Goal: Information Seeking & Learning: Learn about a topic

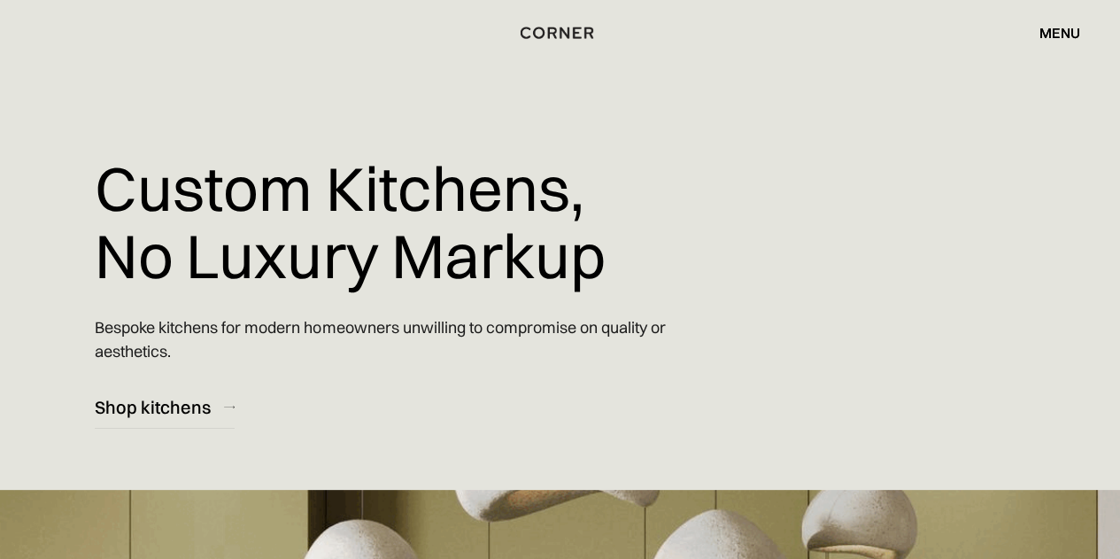
click at [1073, 29] on div "menu" at bounding box center [1059, 33] width 41 height 14
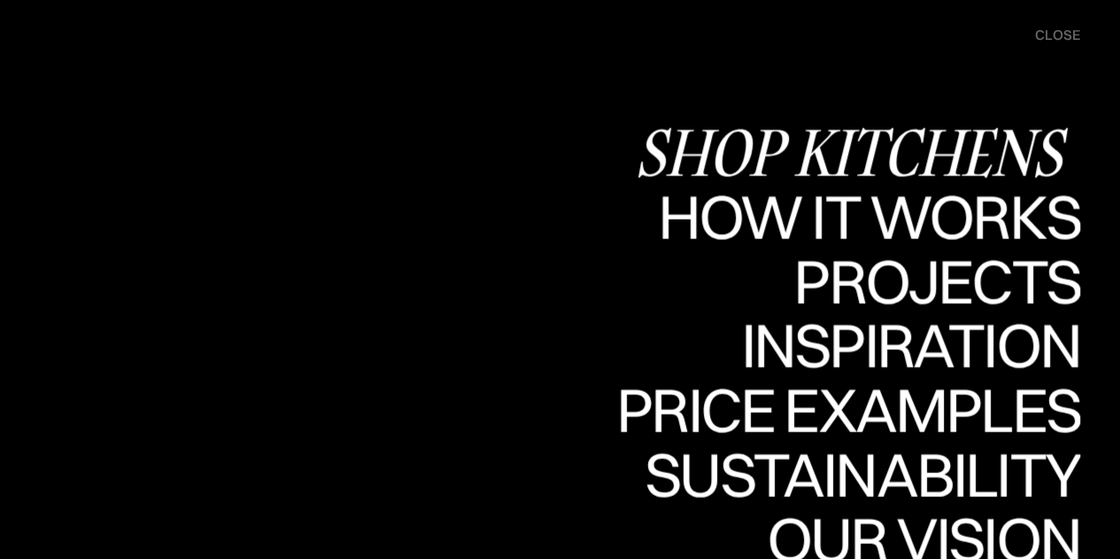
click at [0, 0] on div "Shop Kitchens" at bounding box center [0, 0] width 0 height 0
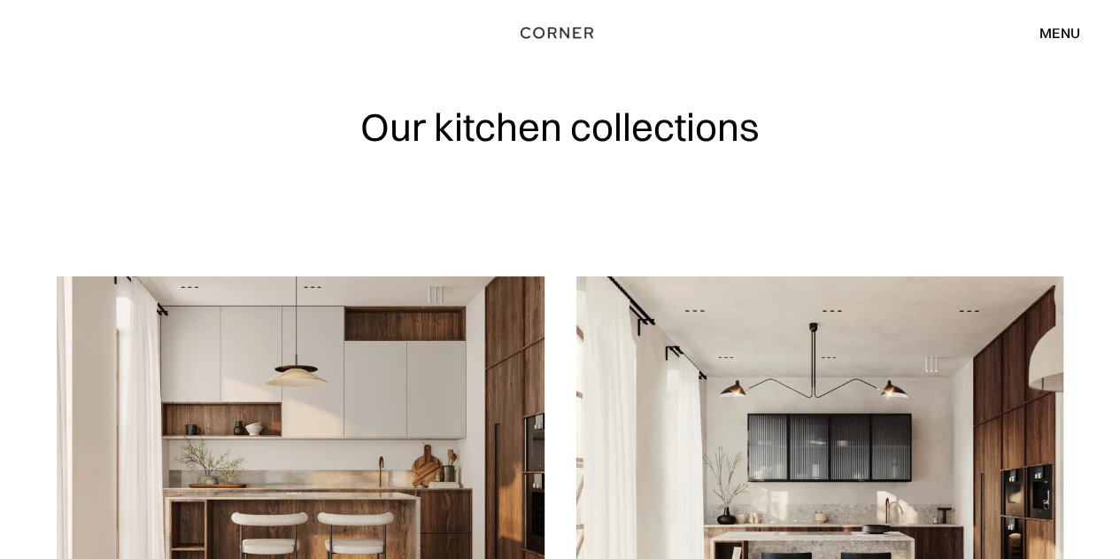
click at [1066, 29] on div "menu" at bounding box center [1059, 33] width 41 height 14
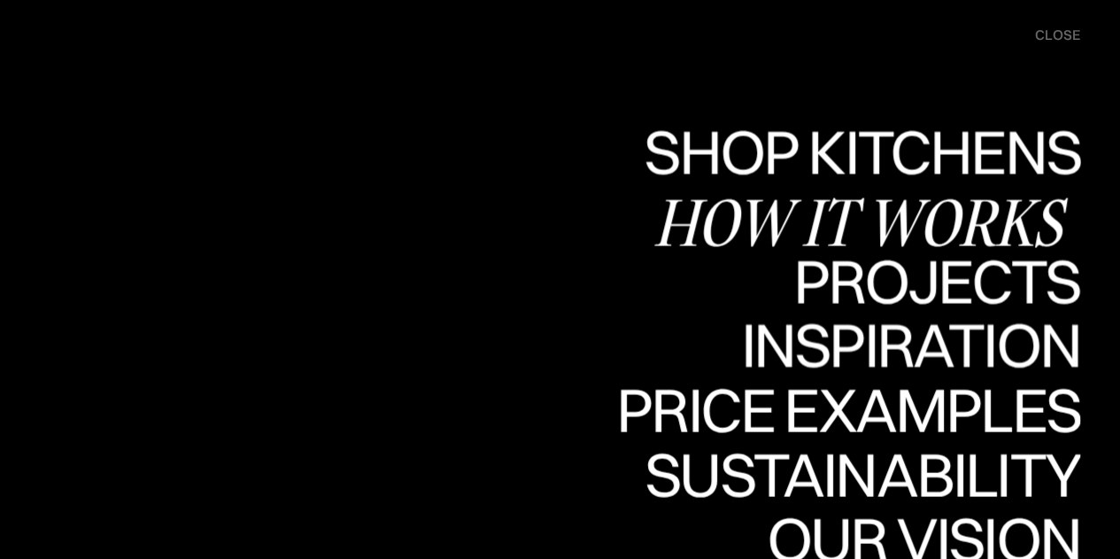
scroll to position [354, 0]
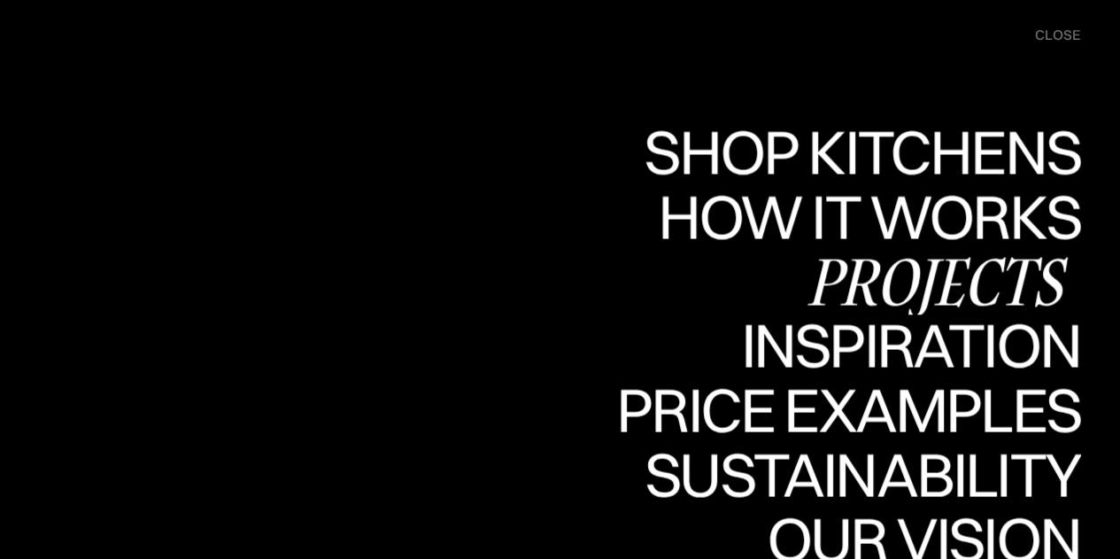
click at [878, 268] on div "Projects" at bounding box center [936, 281] width 287 height 62
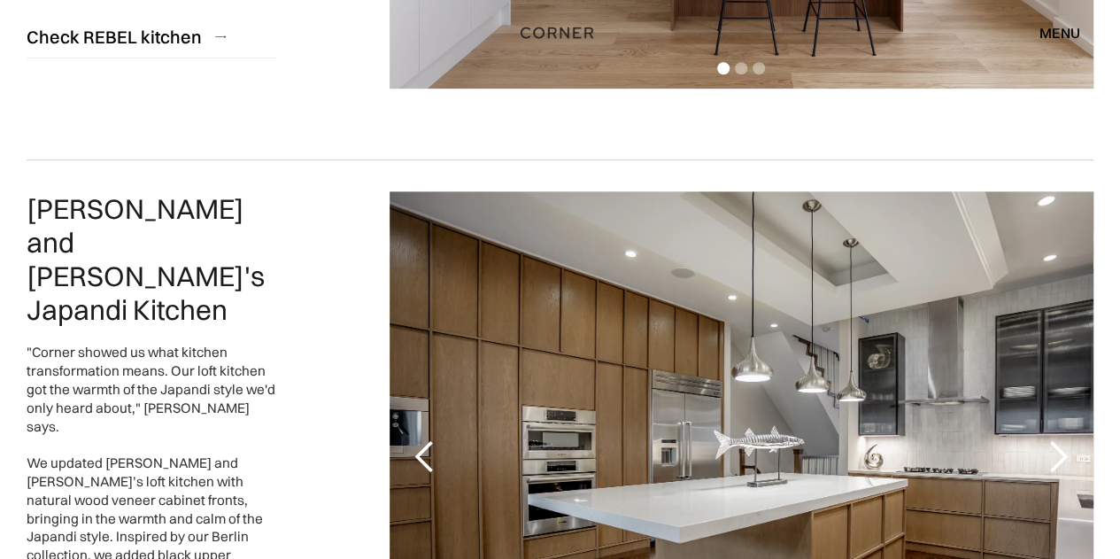
scroll to position [797, 0]
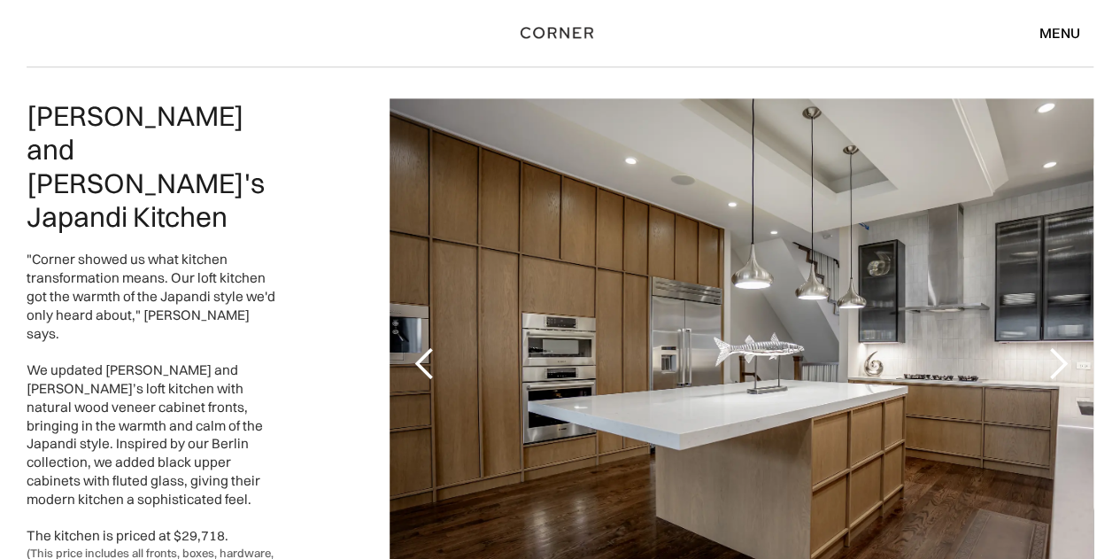
click at [1046, 360] on div "next slide" at bounding box center [1057, 363] width 35 height 35
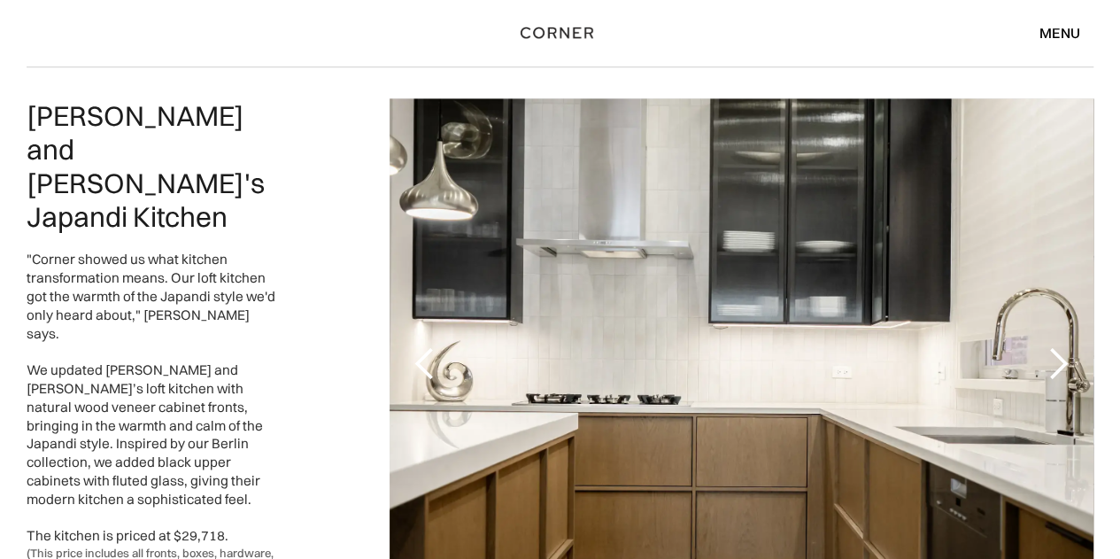
click at [1046, 360] on div "next slide" at bounding box center [1057, 363] width 35 height 35
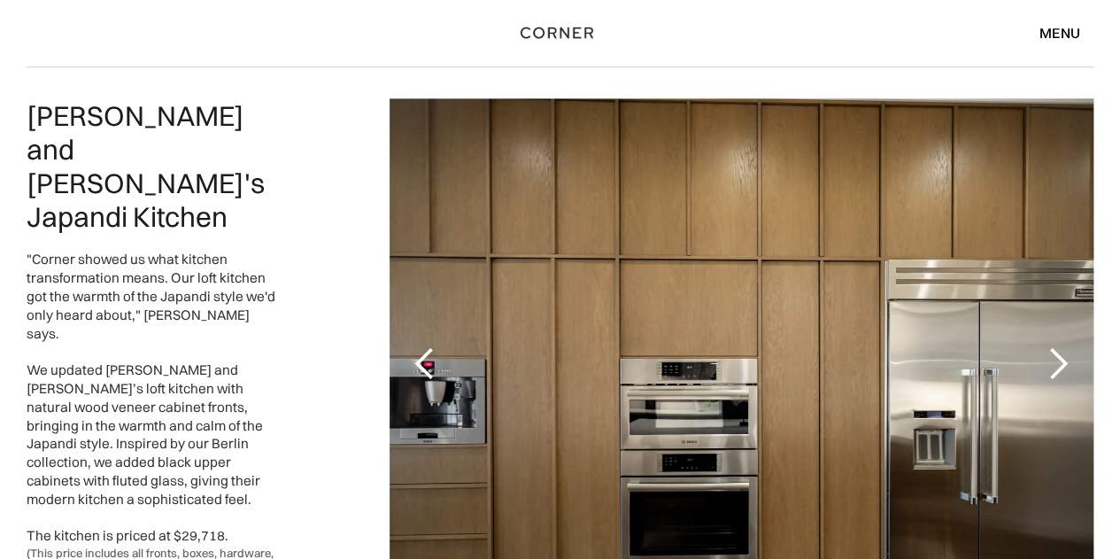
click at [1046, 360] on div "next slide" at bounding box center [1057, 363] width 35 height 35
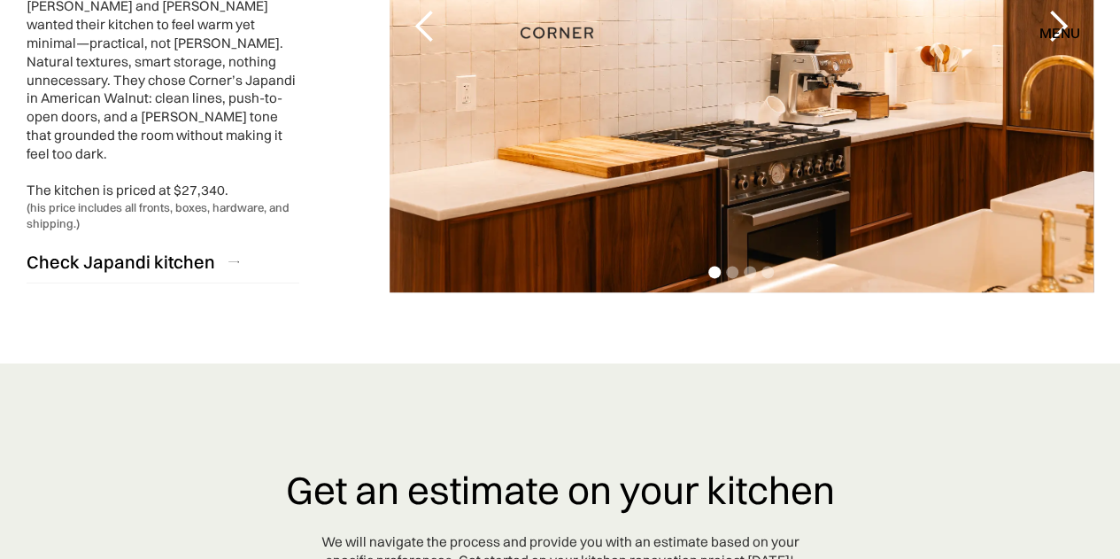
scroll to position [4160, 0]
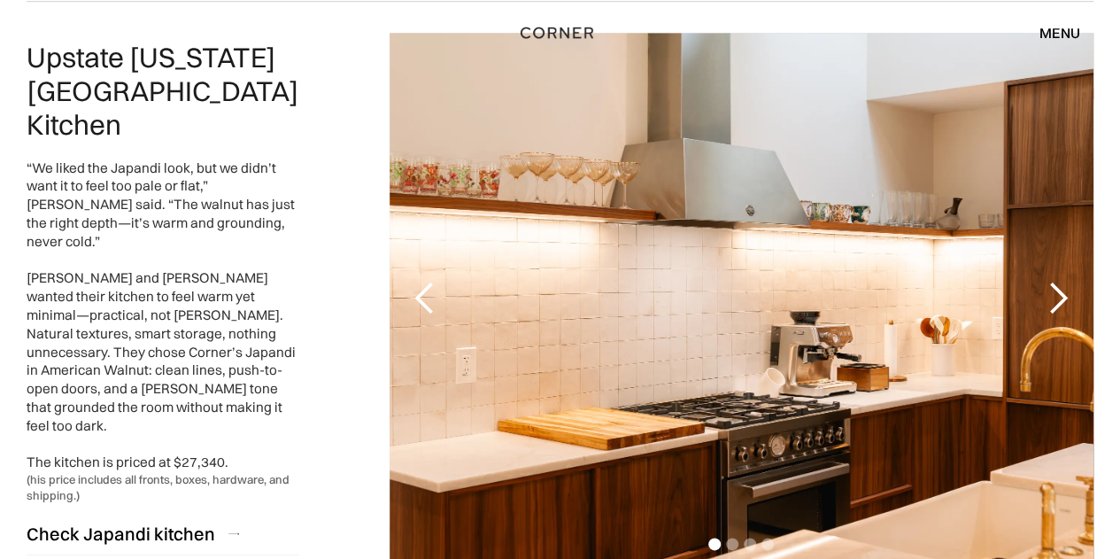
click at [1064, 281] on div "next slide" at bounding box center [1057, 298] width 35 height 35
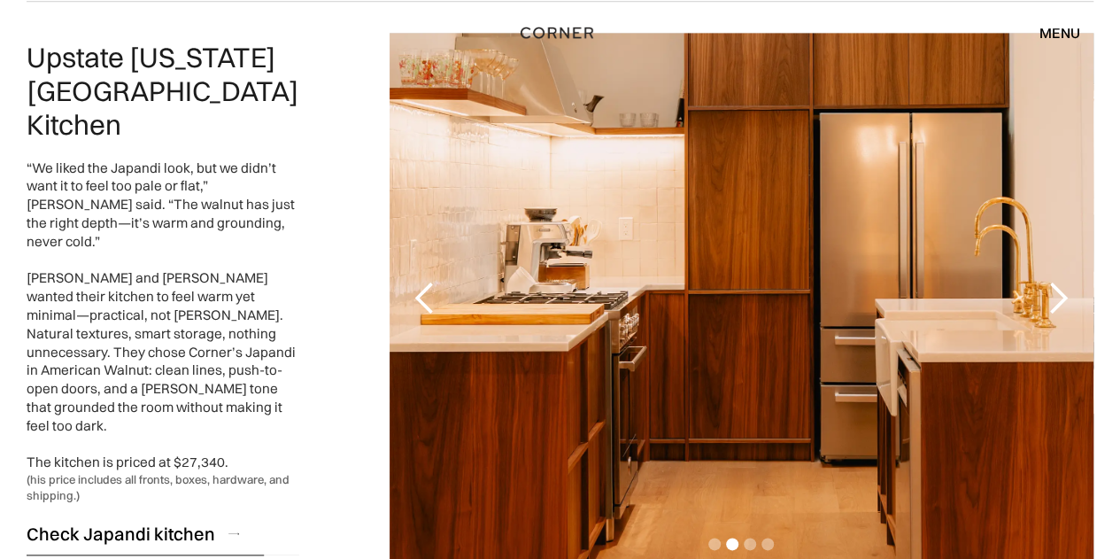
click at [181, 521] on div "Check Japandi kitchen" at bounding box center [121, 533] width 189 height 24
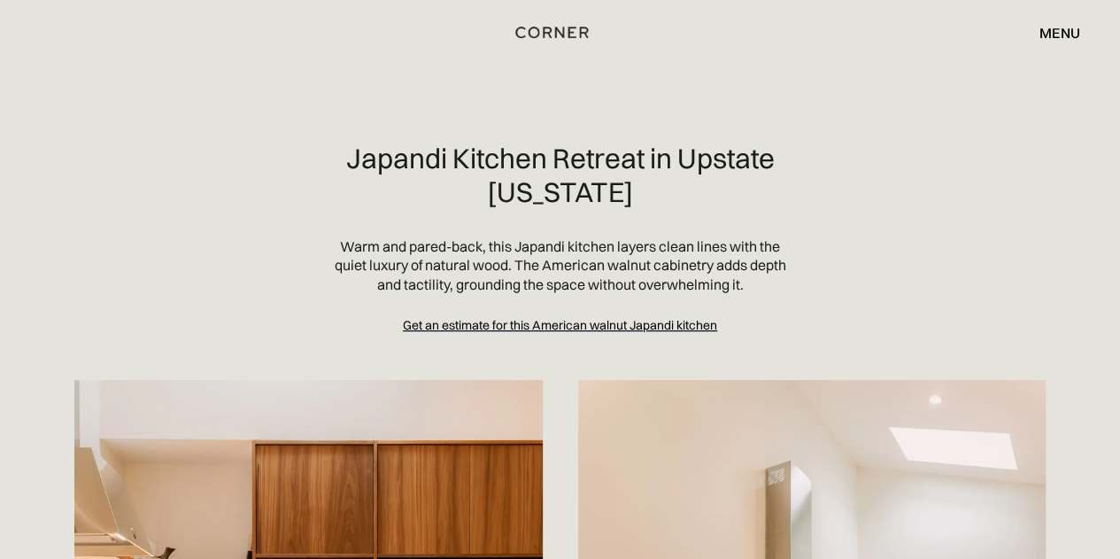
click at [539, 32] on img "home" at bounding box center [552, 32] width 73 height 23
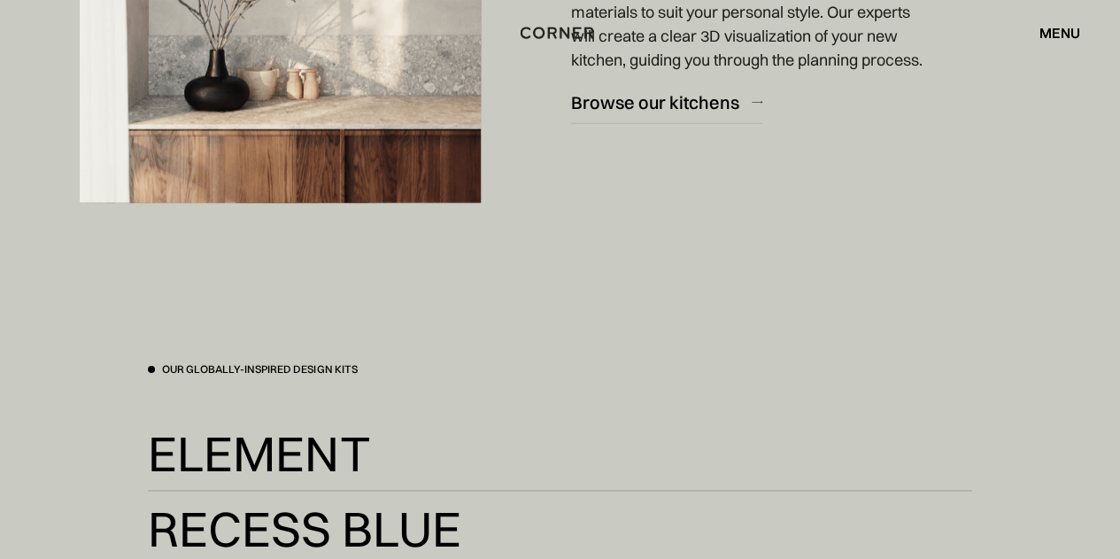
scroll to position [2390, 0]
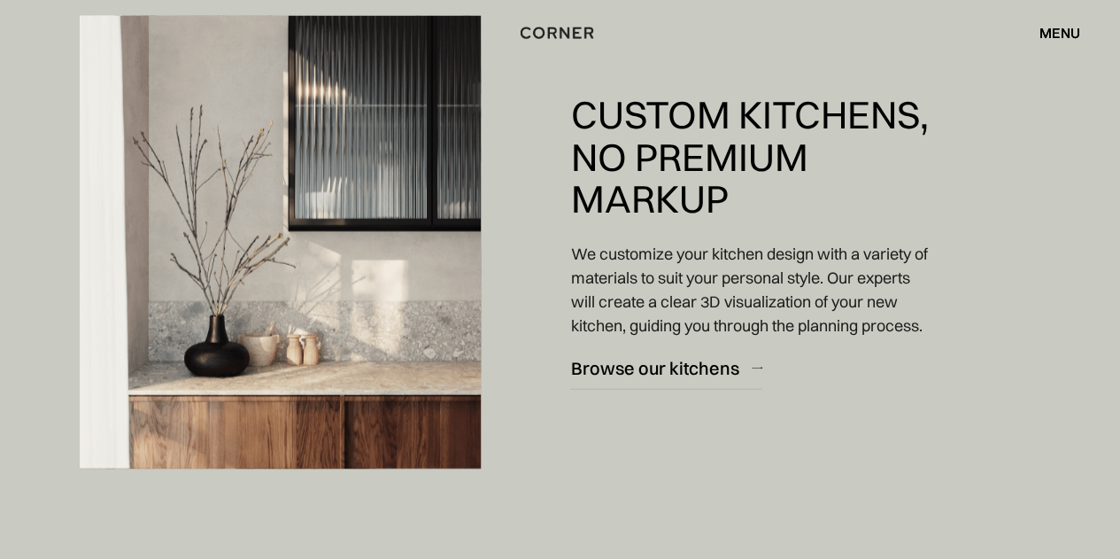
click at [239, 316] on img at bounding box center [280, 242] width 401 height 452
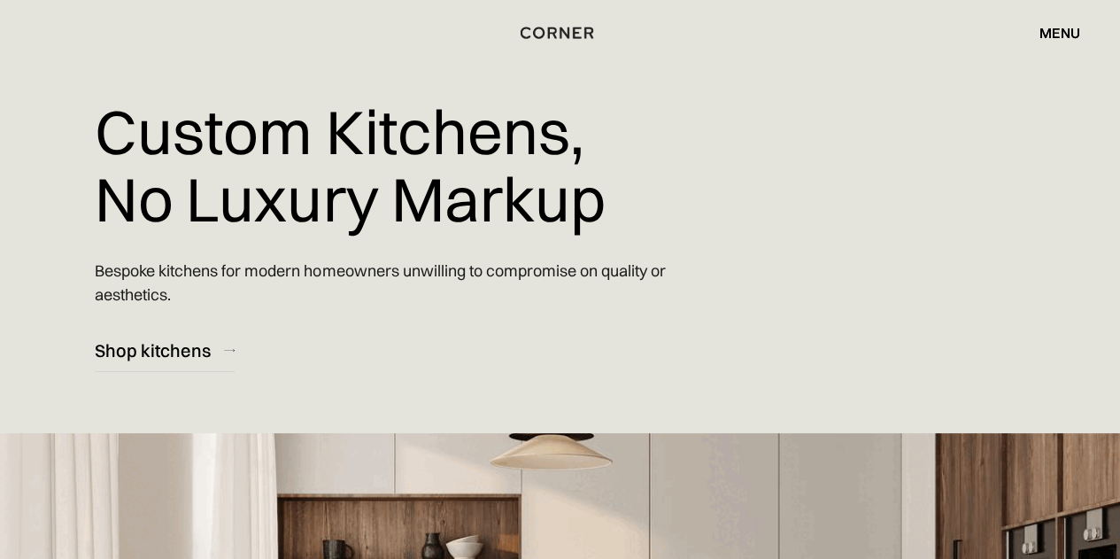
scroll to position [0, 0]
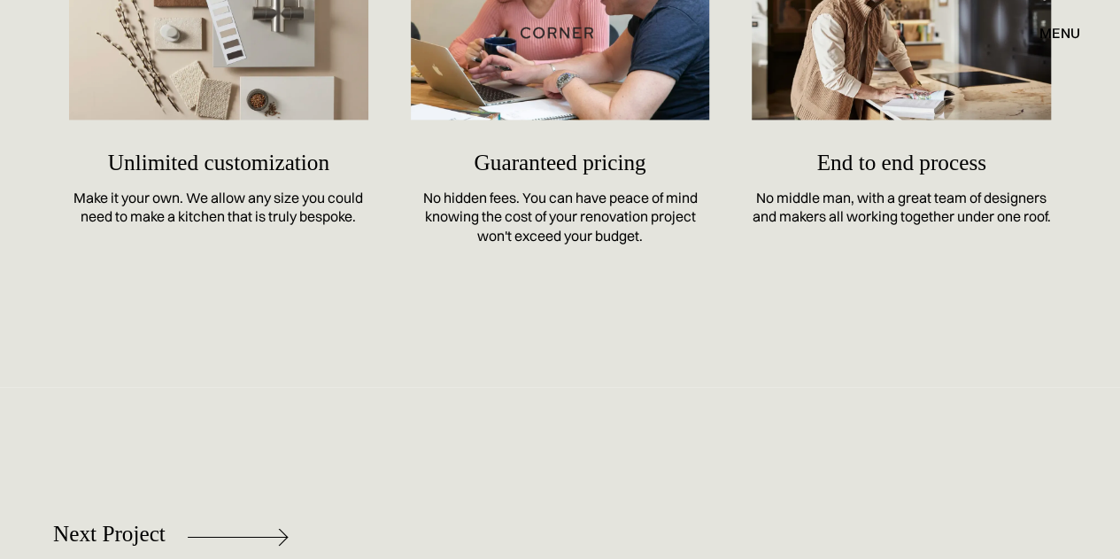
scroll to position [8409, 0]
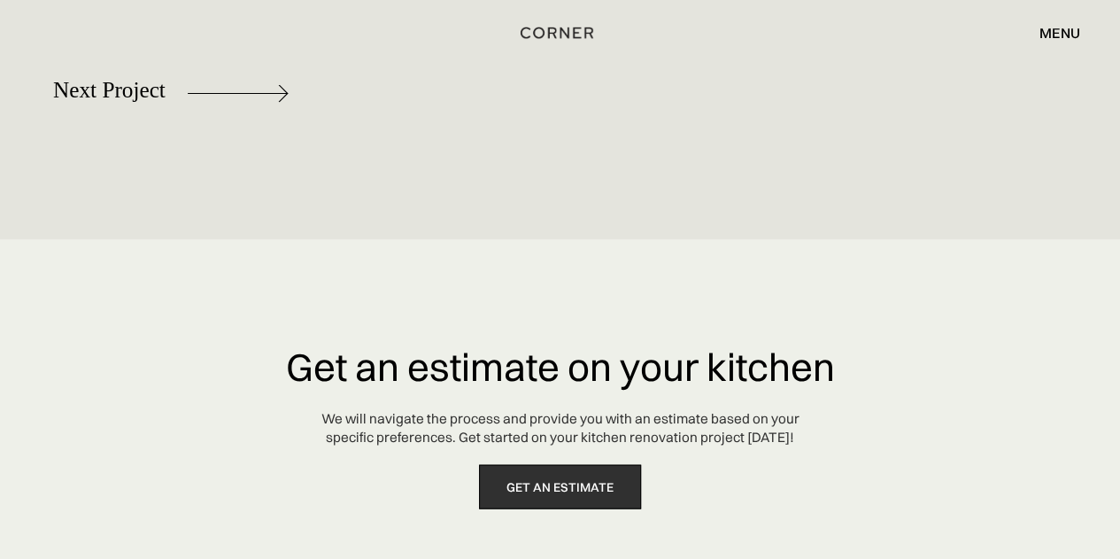
click at [575, 491] on link "get an estimate" at bounding box center [560, 487] width 162 height 45
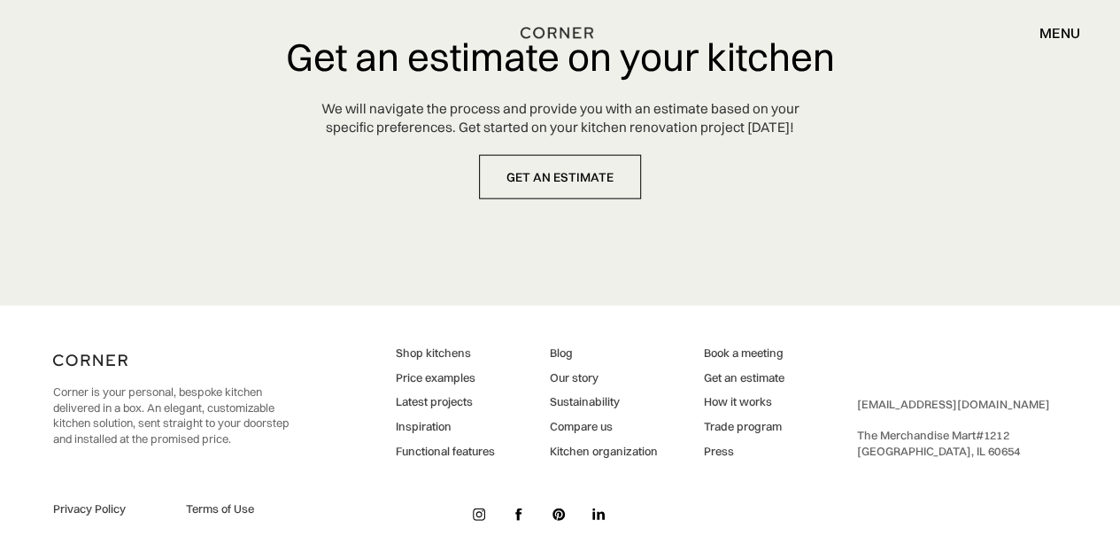
scroll to position [8453, 0]
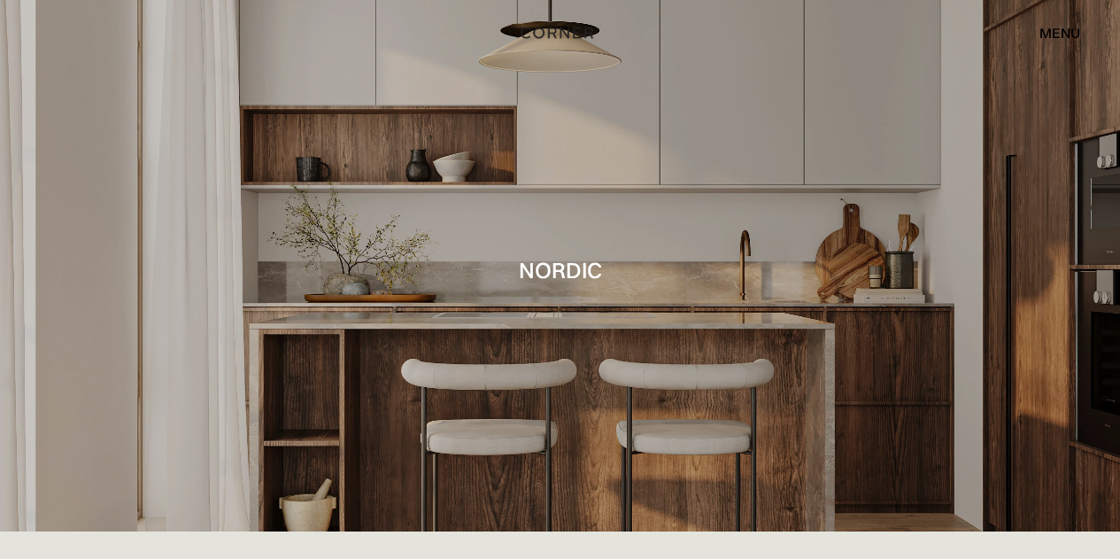
click at [1058, 23] on div "menu close" at bounding box center [1050, 33] width 58 height 30
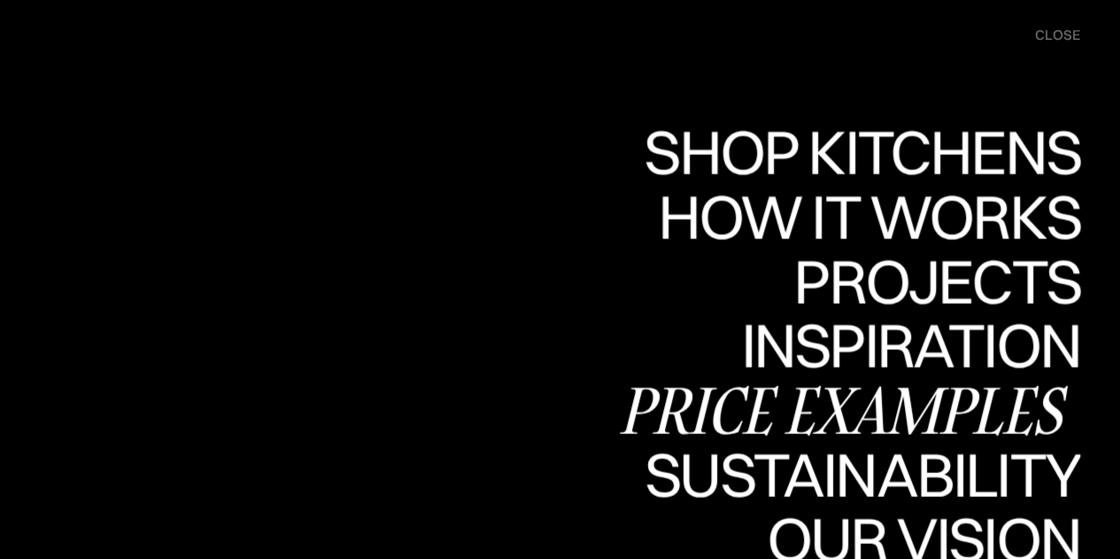
click at [958, 405] on div "Price examples" at bounding box center [848, 410] width 464 height 62
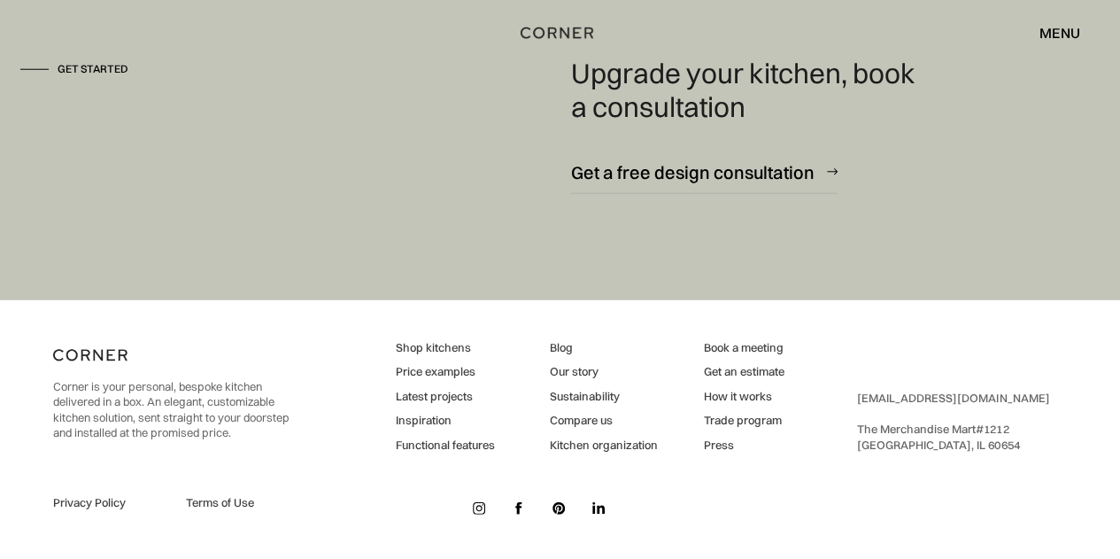
scroll to position [2330, 0]
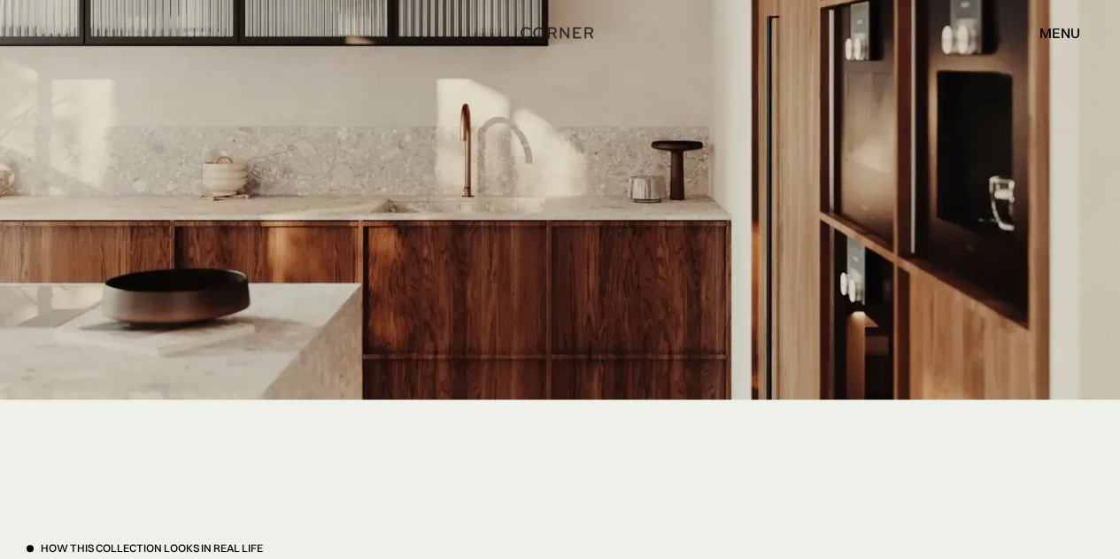
scroll to position [3452, 0]
